Goal: Task Accomplishment & Management: Complete application form

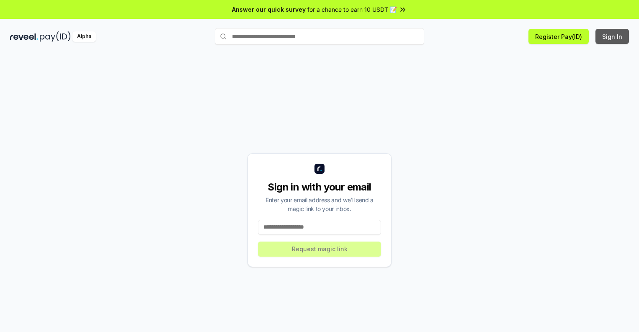
click at [612, 36] on button "Sign In" at bounding box center [611, 36] width 33 height 15
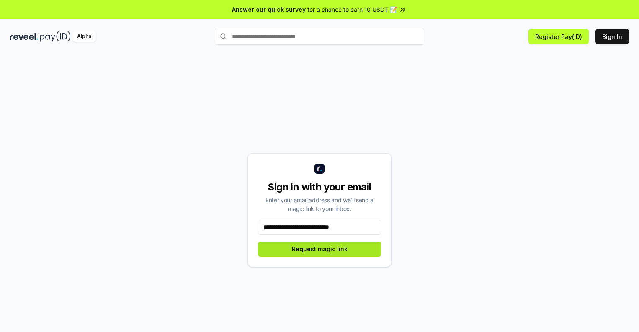
type input "**********"
click at [319, 249] on button "Request magic link" at bounding box center [319, 249] width 123 height 15
